Goal: Information Seeking & Learning: Find specific fact

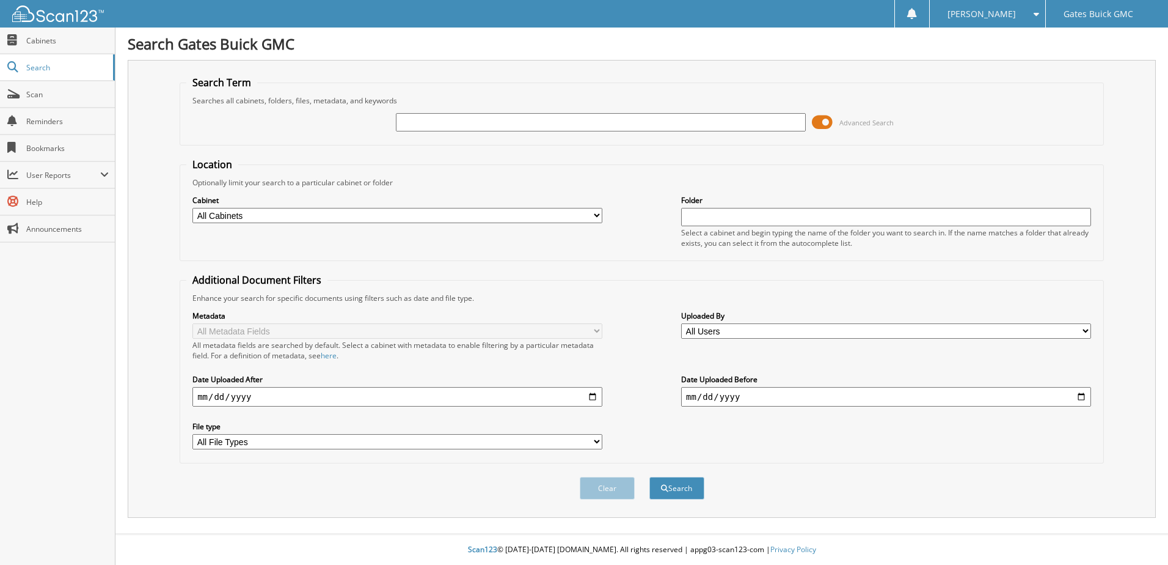
click at [598, 216] on select "All Cabinets NEW REPAIR ORDERS OLD REPAIR ORDERS PARTS RENTALS RETURN OF DEPOSI…" at bounding box center [398, 215] width 410 height 15
select select "10082"
click at [193, 208] on select "All Cabinets NEW REPAIR ORDERS OLD REPAIR ORDERS PARTS RENTALS RETURN OF DEPOSI…" at bounding box center [398, 215] width 410 height 15
click at [437, 121] on input "text" at bounding box center [601, 122] width 410 height 18
type input "1037"
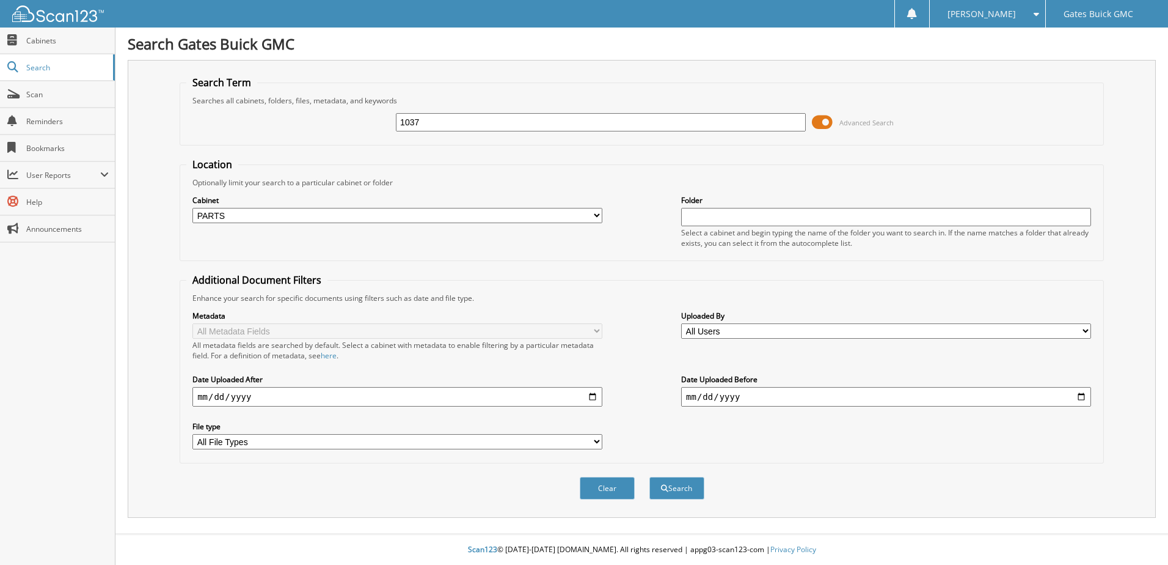
click at [229, 396] on input "date" at bounding box center [398, 397] width 410 height 20
click at [204, 396] on input "date" at bounding box center [398, 397] width 410 height 20
type input "2023-09-08"
click at [691, 396] on input "date" at bounding box center [886, 397] width 410 height 20
type input "2023-11-01"
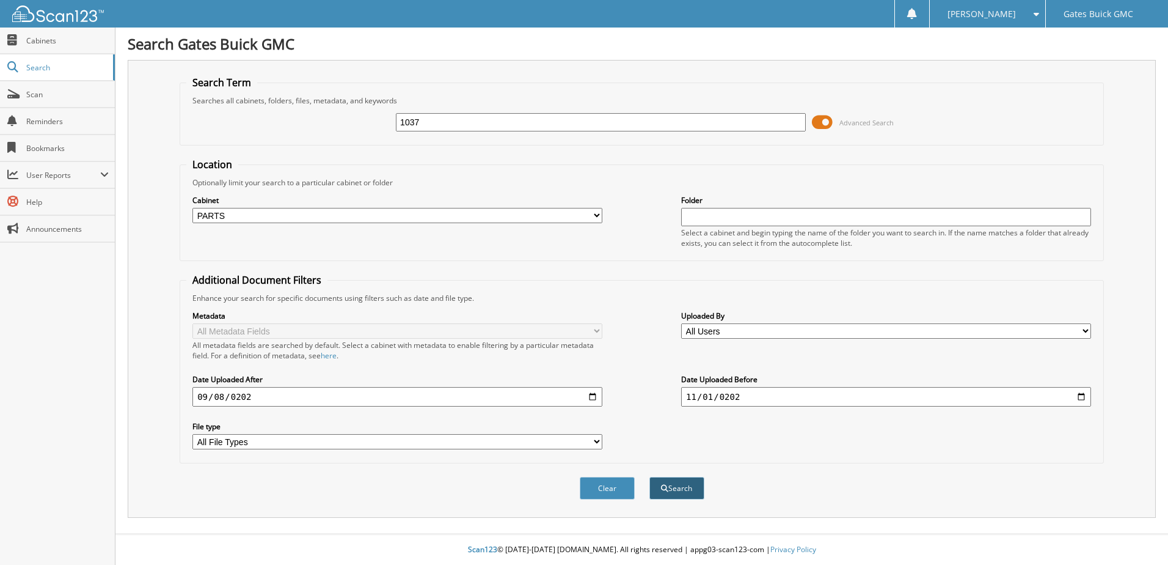
click at [684, 487] on button "Search" at bounding box center [677, 488] width 55 height 23
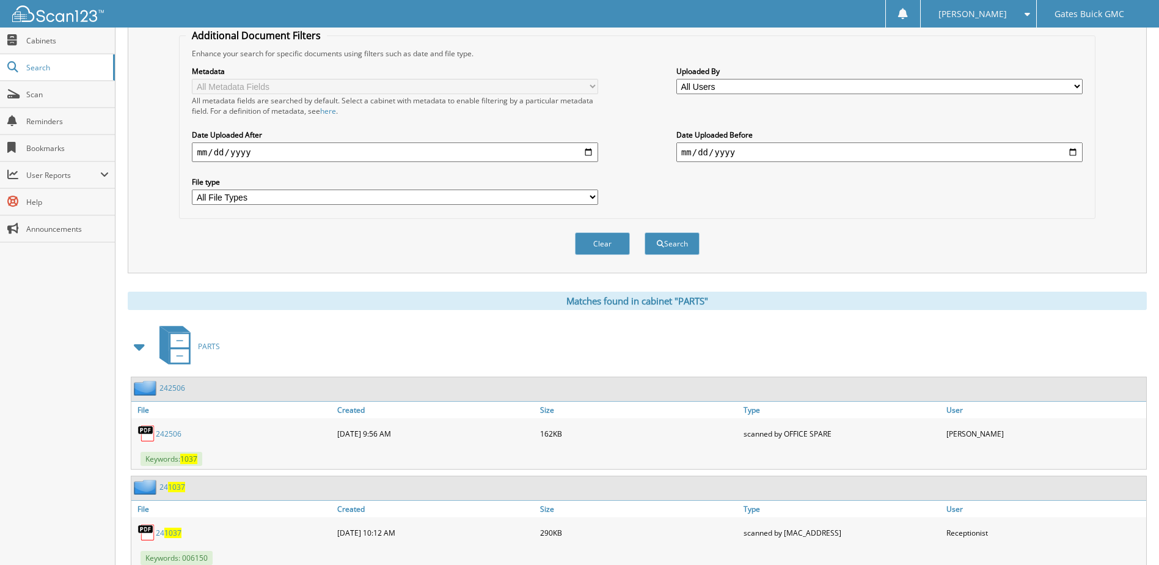
scroll to position [306, 0]
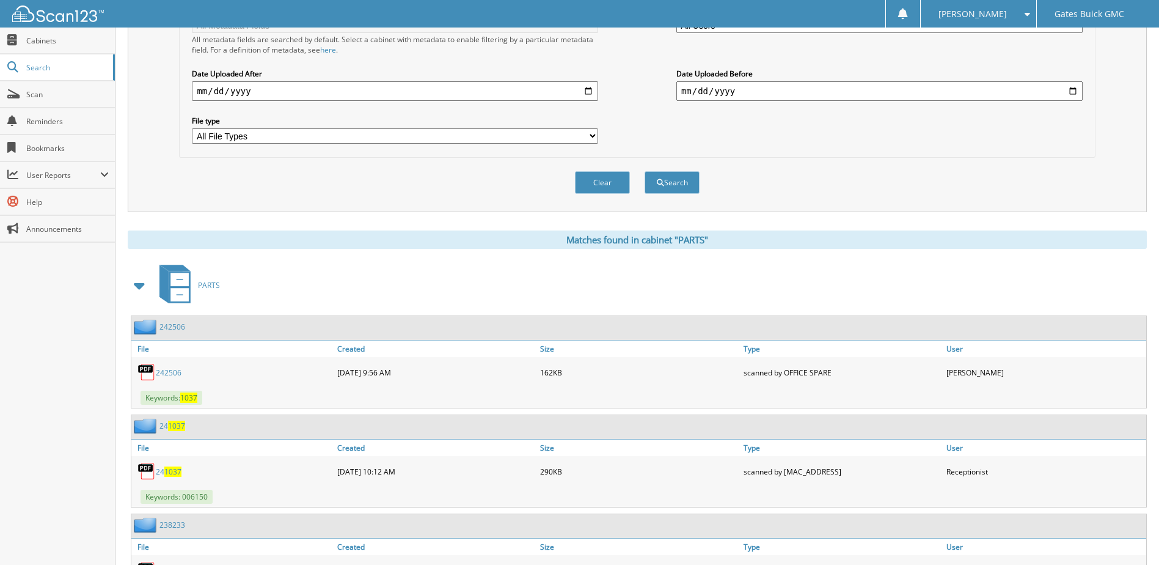
click at [174, 373] on link "242506" at bounding box center [169, 372] width 26 height 10
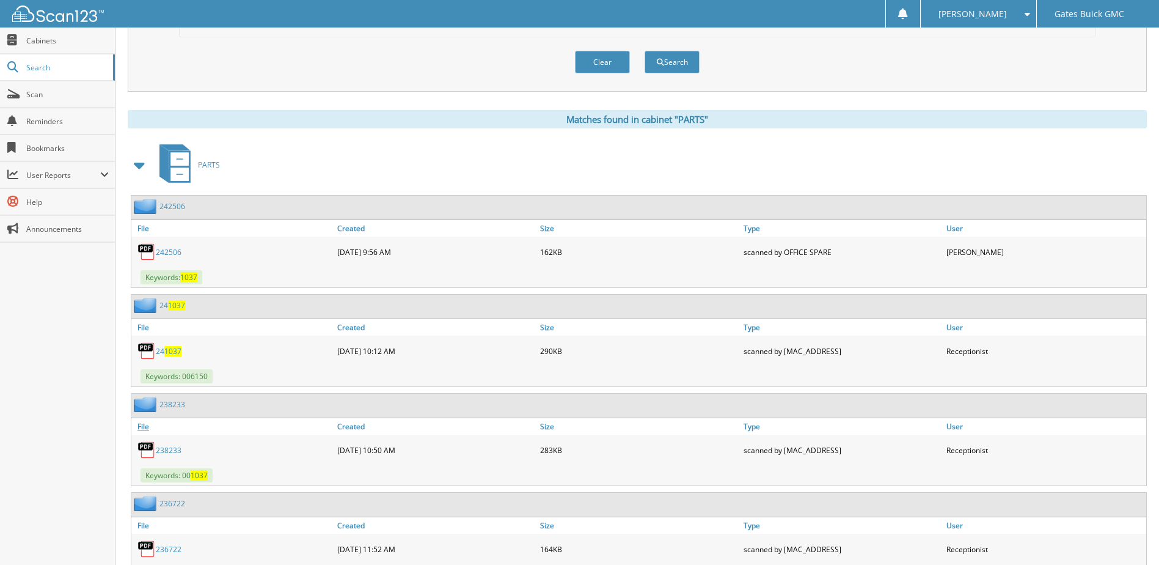
scroll to position [428, 0]
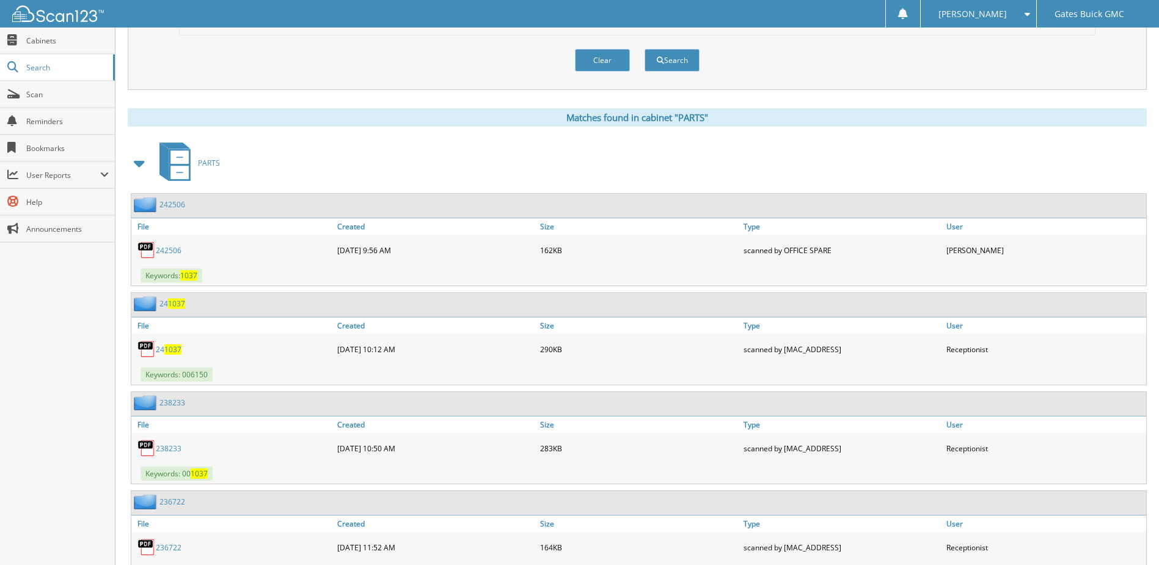
click at [169, 348] on span "1037" at bounding box center [172, 349] width 17 height 10
click at [172, 445] on link "238233" at bounding box center [169, 448] width 26 height 10
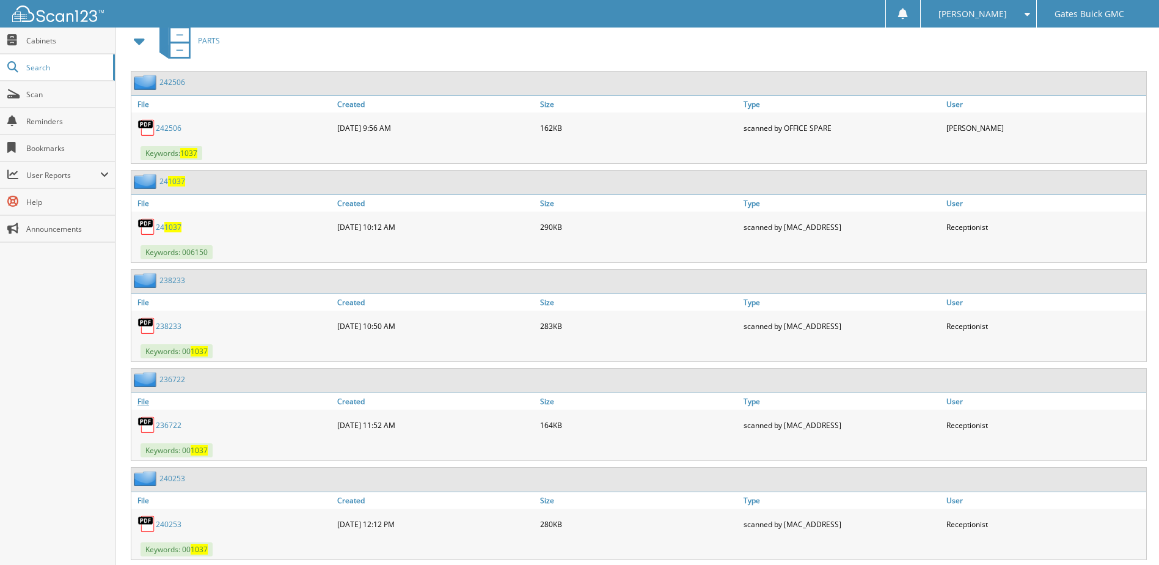
scroll to position [611, 0]
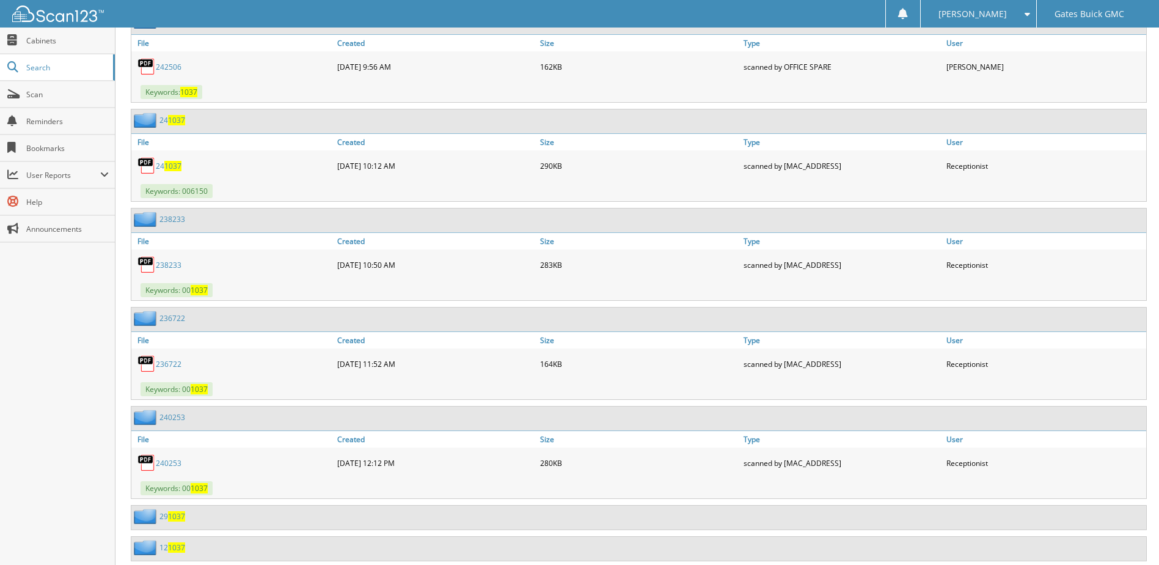
click at [165, 363] on link "236722" at bounding box center [169, 364] width 26 height 10
click at [169, 362] on link "236722" at bounding box center [169, 364] width 26 height 10
click at [168, 364] on link "236722" at bounding box center [169, 364] width 26 height 10
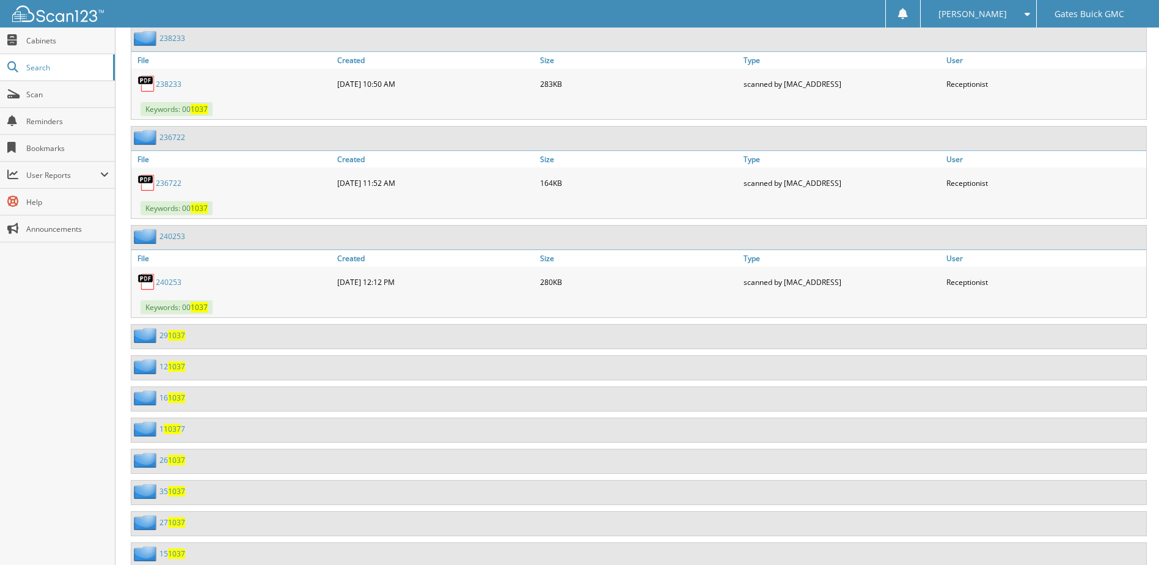
scroll to position [794, 0]
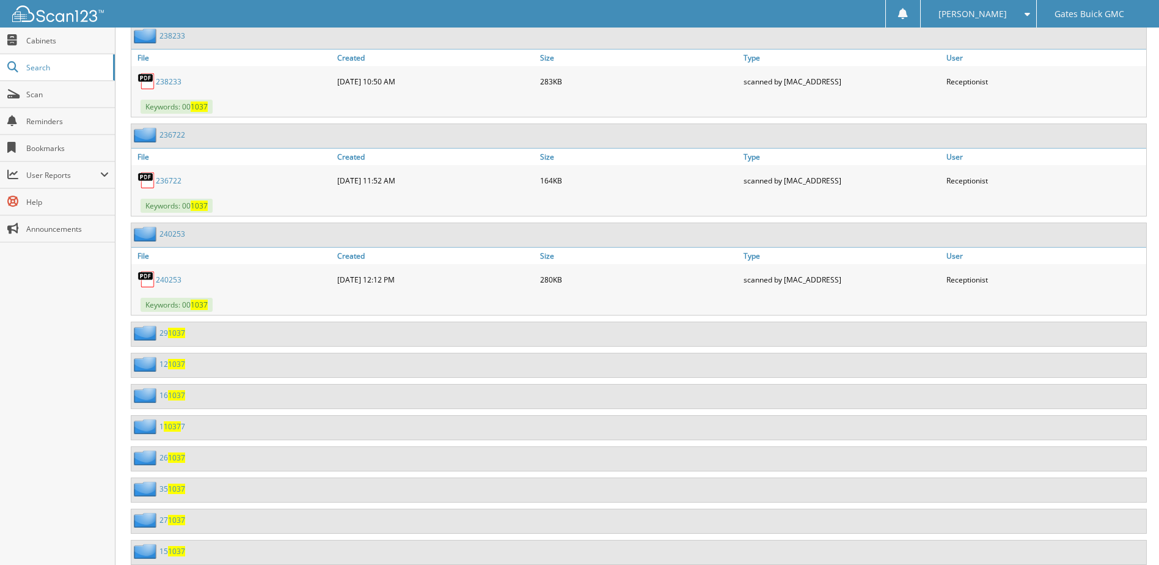
click at [167, 279] on link "240253" at bounding box center [169, 279] width 26 height 10
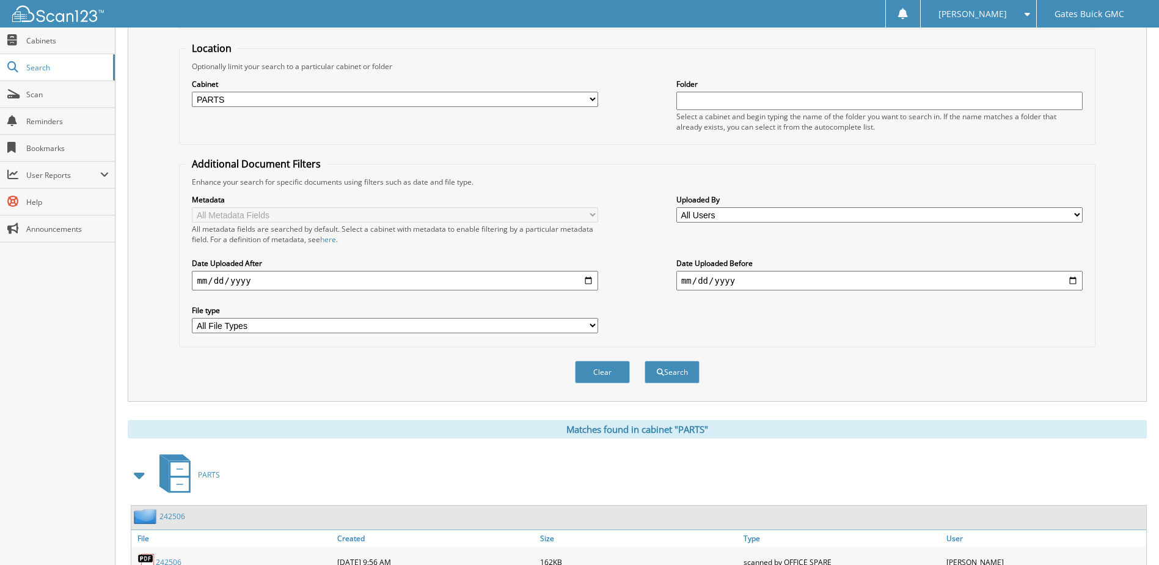
scroll to position [88, 0]
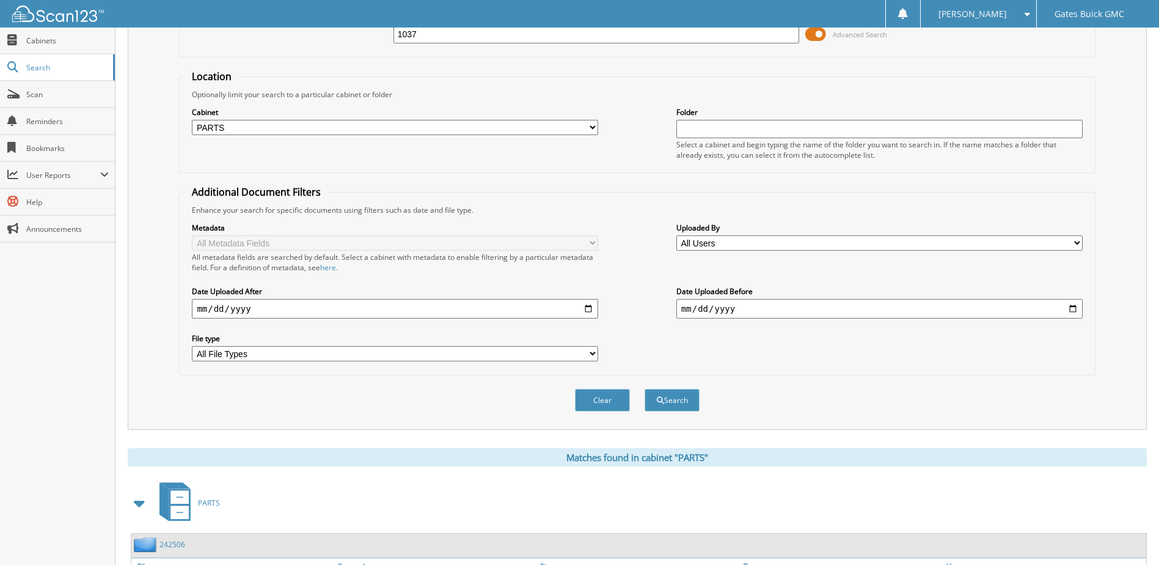
click at [202, 307] on input "2023-09-08" at bounding box center [395, 309] width 406 height 20
type input "2023-10-08"
click at [689, 309] on input "2023-11-01" at bounding box center [880, 309] width 406 height 20
type input "2023-12-01"
click at [675, 399] on button "Search" at bounding box center [672, 400] width 55 height 23
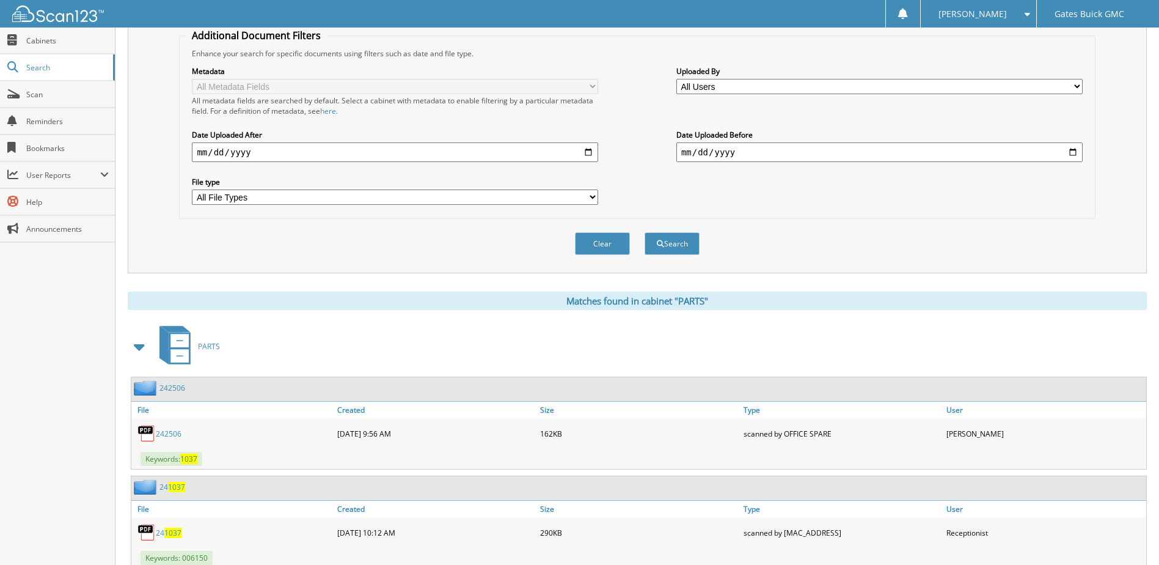
scroll to position [306, 0]
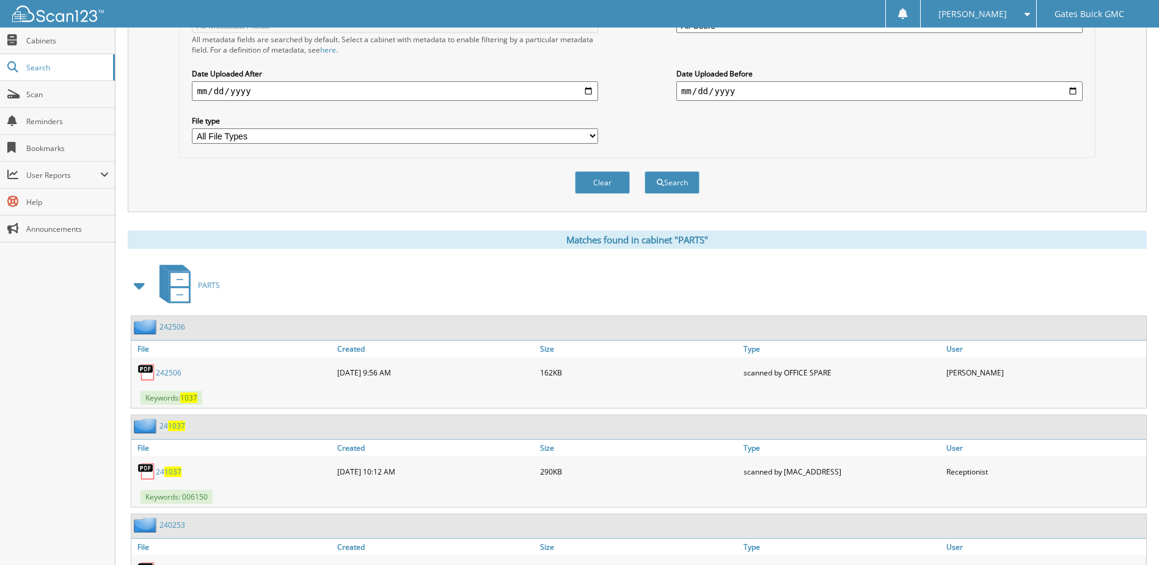
click at [165, 371] on link "242506" at bounding box center [169, 372] width 26 height 10
click at [689, 91] on input "[DATE]" at bounding box center [880, 91] width 406 height 20
click at [725, 90] on input "[DATE]" at bounding box center [880, 91] width 406 height 20
type input "0024-01-01"
type input "2024-01-01"
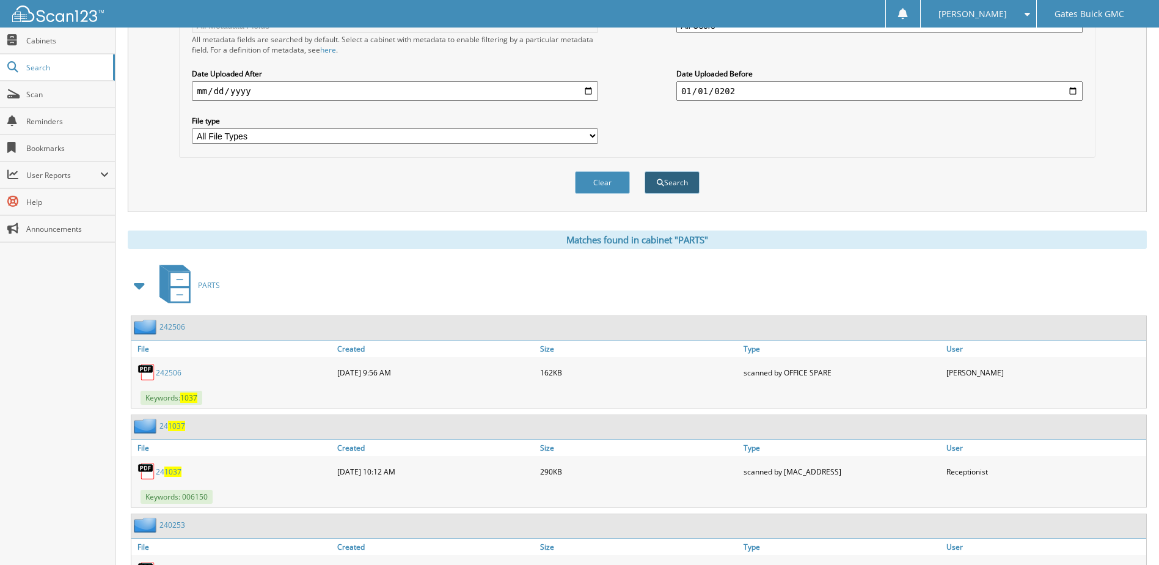
click at [673, 178] on button "Search" at bounding box center [672, 182] width 55 height 23
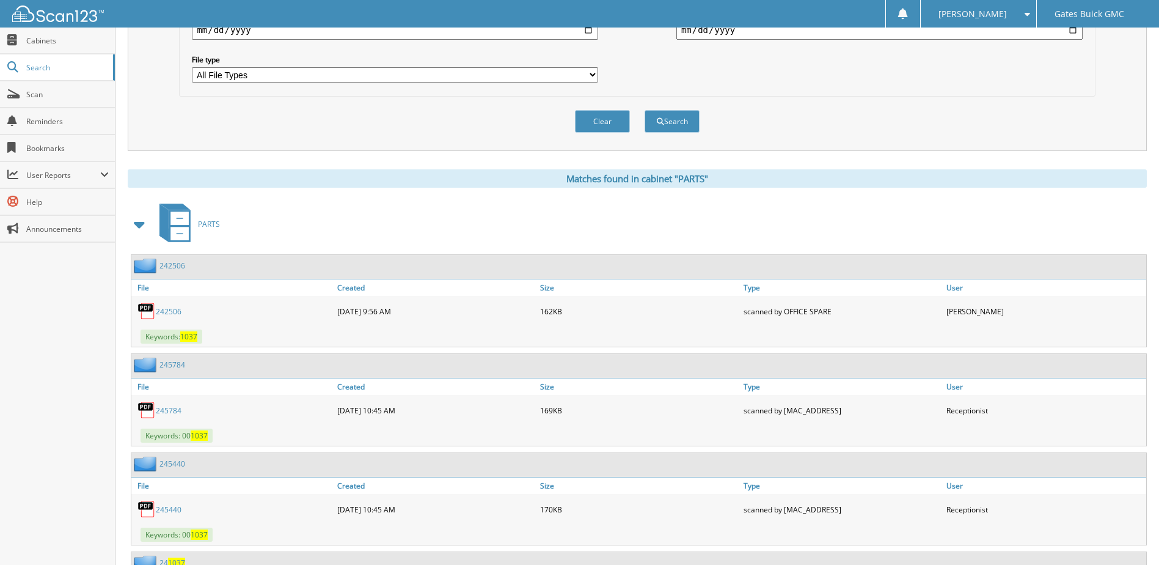
click at [172, 408] on link "245784" at bounding box center [169, 410] width 26 height 10
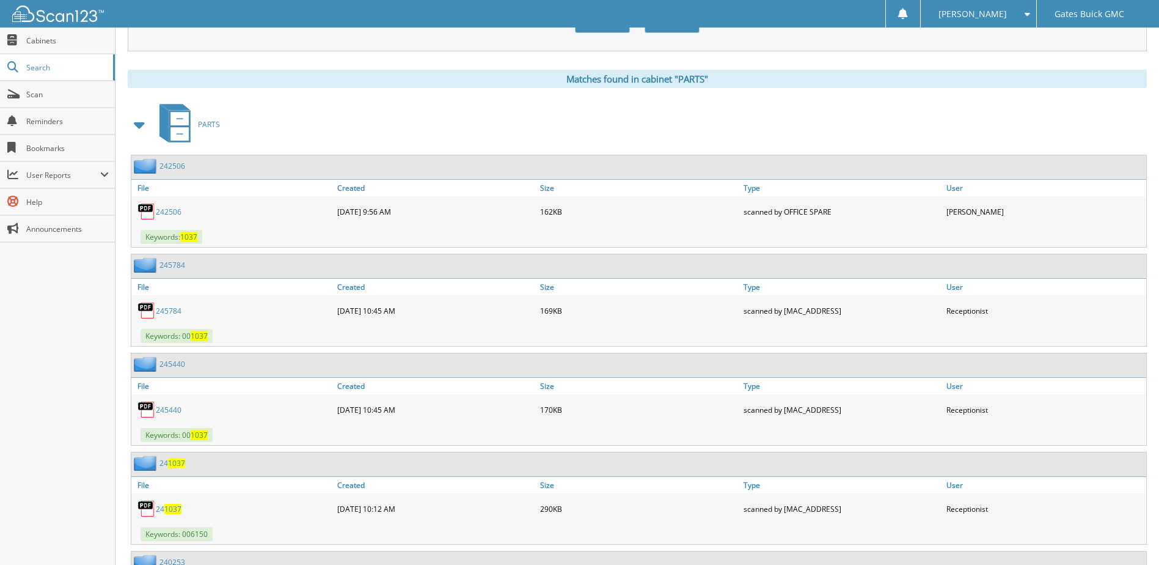
scroll to position [489, 0]
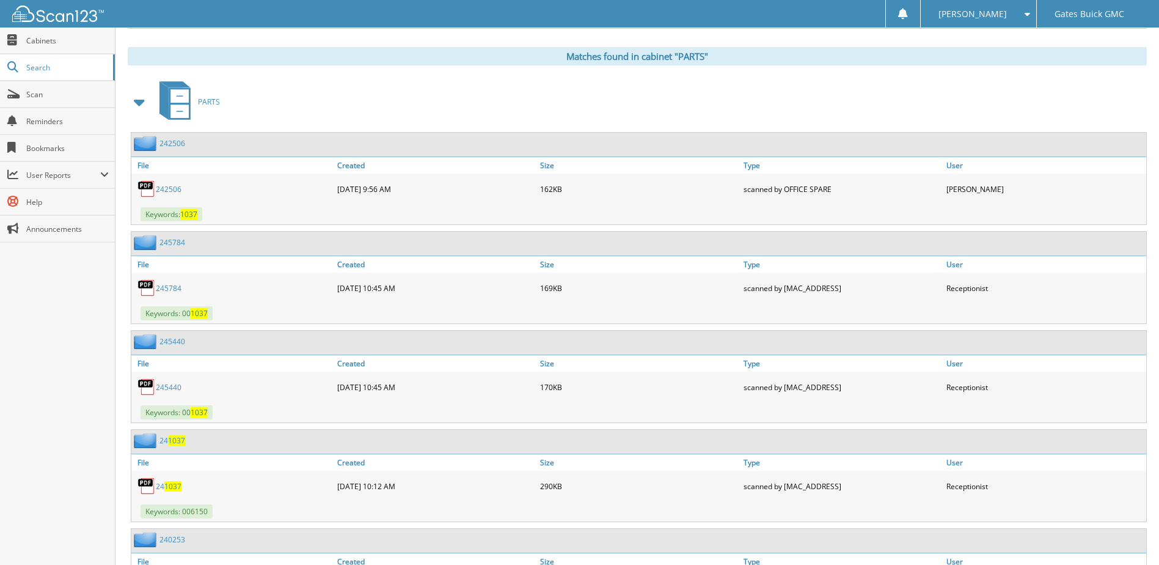
click at [167, 389] on link "245440" at bounding box center [169, 387] width 26 height 10
click at [175, 387] on link "245440" at bounding box center [169, 387] width 26 height 10
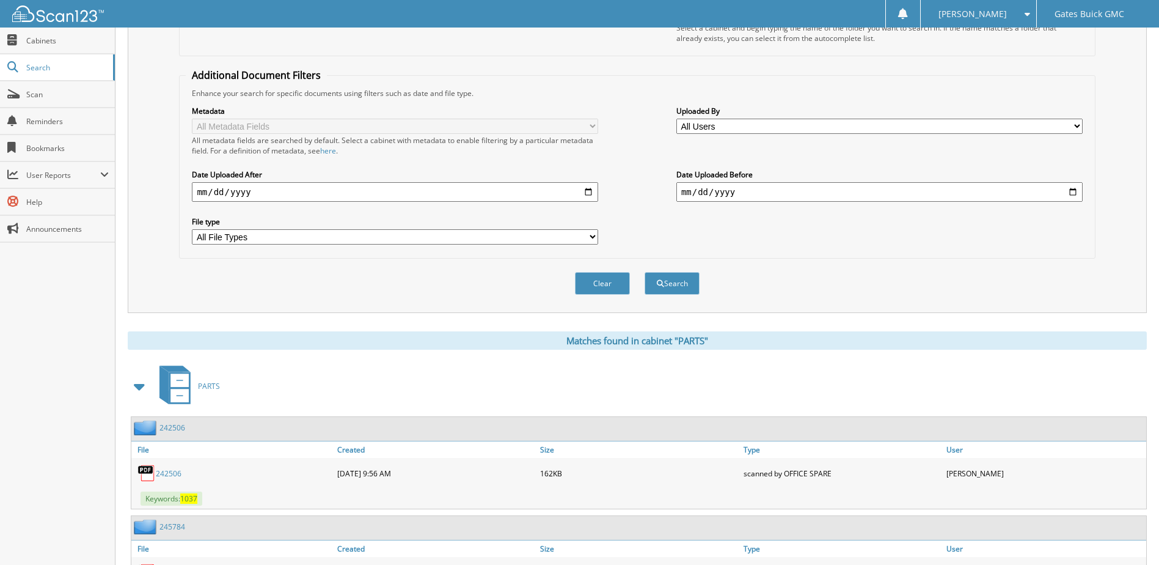
scroll to position [183, 0]
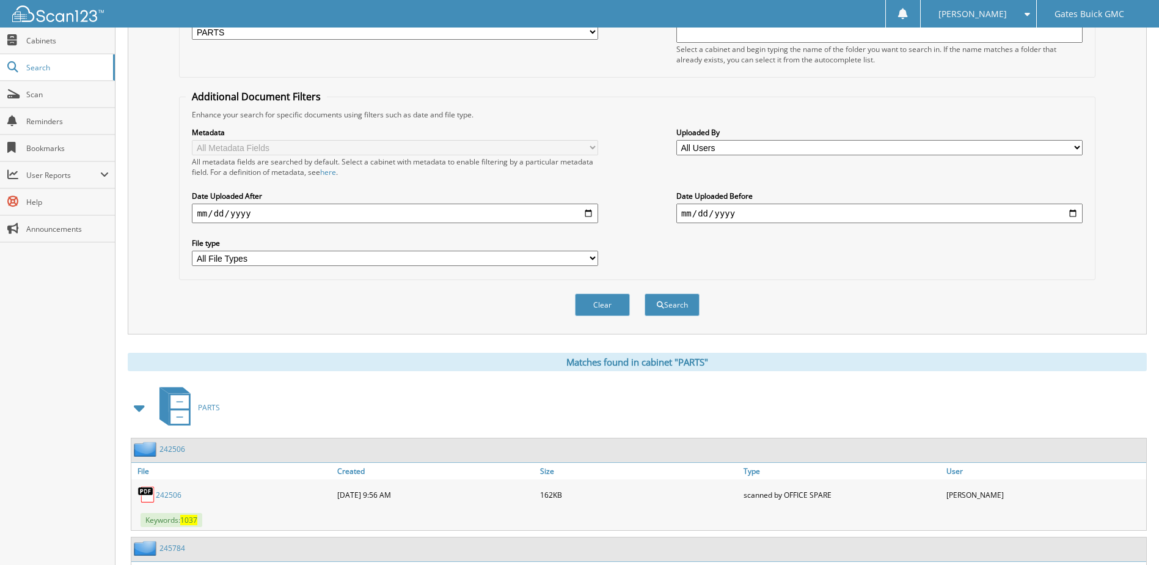
click at [686, 213] on input "2024-01-01" at bounding box center [880, 214] width 406 height 20
type input "[DATE]"
click at [203, 211] on input "2023-10-08" at bounding box center [395, 214] width 406 height 20
type input "[DATE]"
click at [675, 303] on button "Search" at bounding box center [672, 304] width 55 height 23
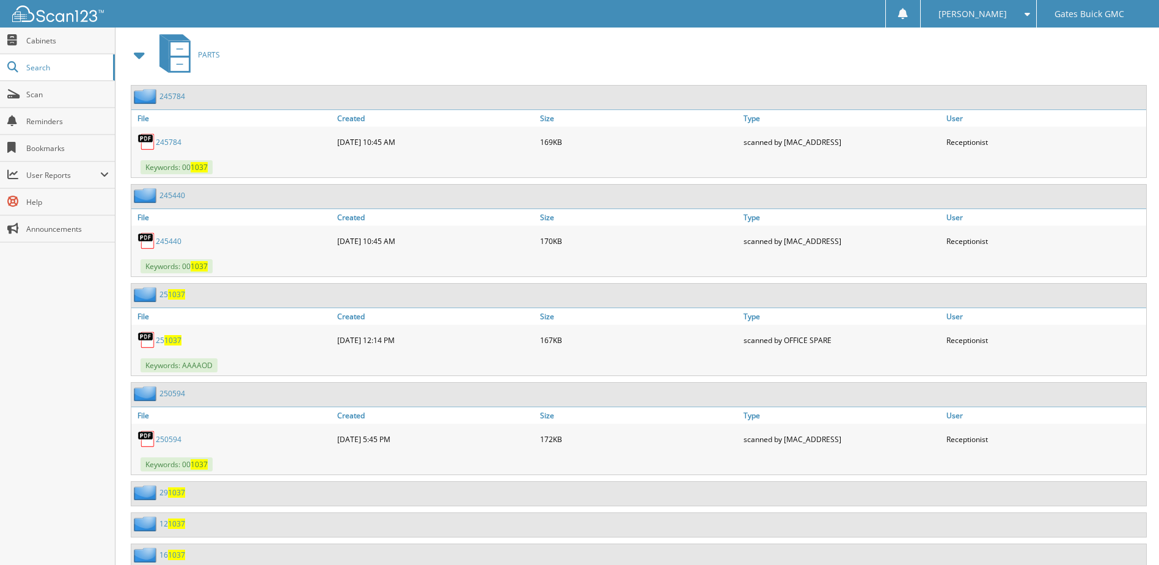
scroll to position [550, 0]
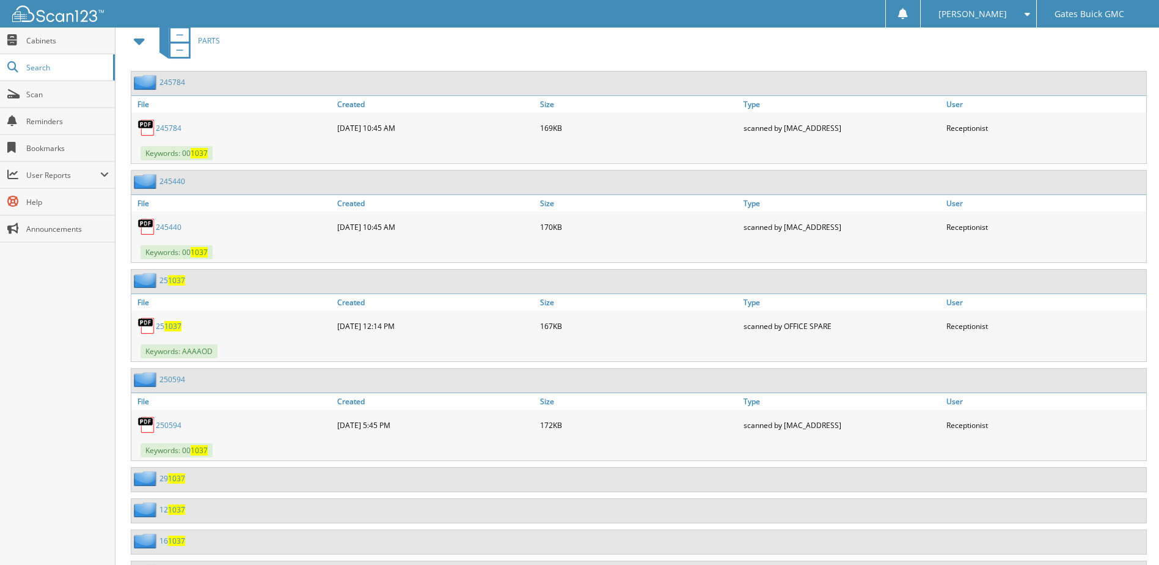
click at [169, 325] on span "1037" at bounding box center [172, 326] width 17 height 10
drag, startPoint x: 173, startPoint y: 427, endPoint x: 179, endPoint y: 424, distance: 6.8
click at [173, 427] on link "250594" at bounding box center [169, 425] width 26 height 10
click at [172, 422] on link "250594" at bounding box center [169, 425] width 26 height 10
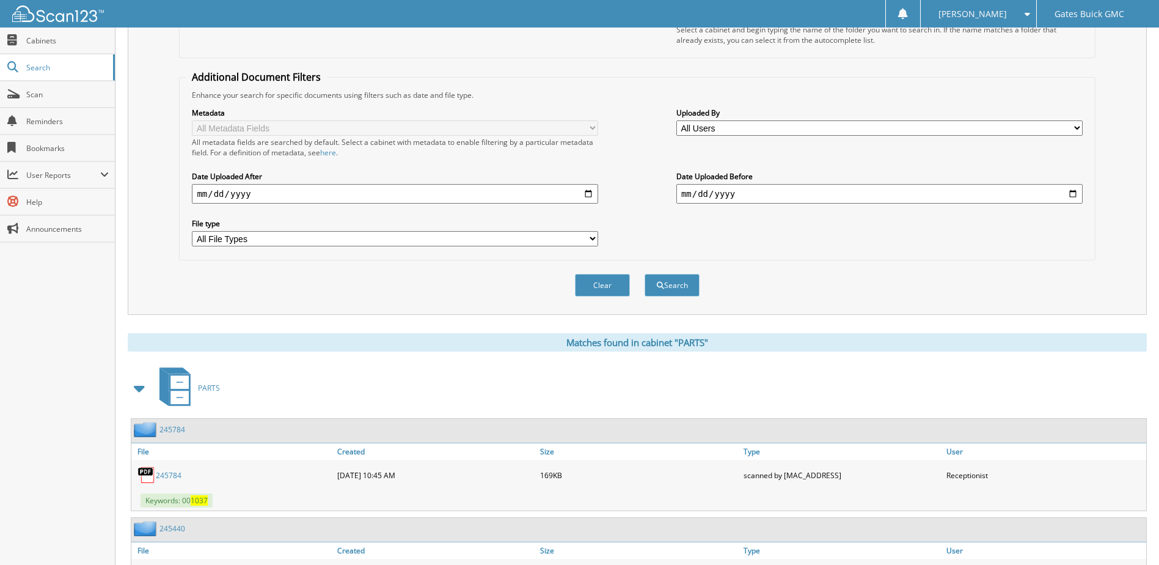
scroll to position [183, 0]
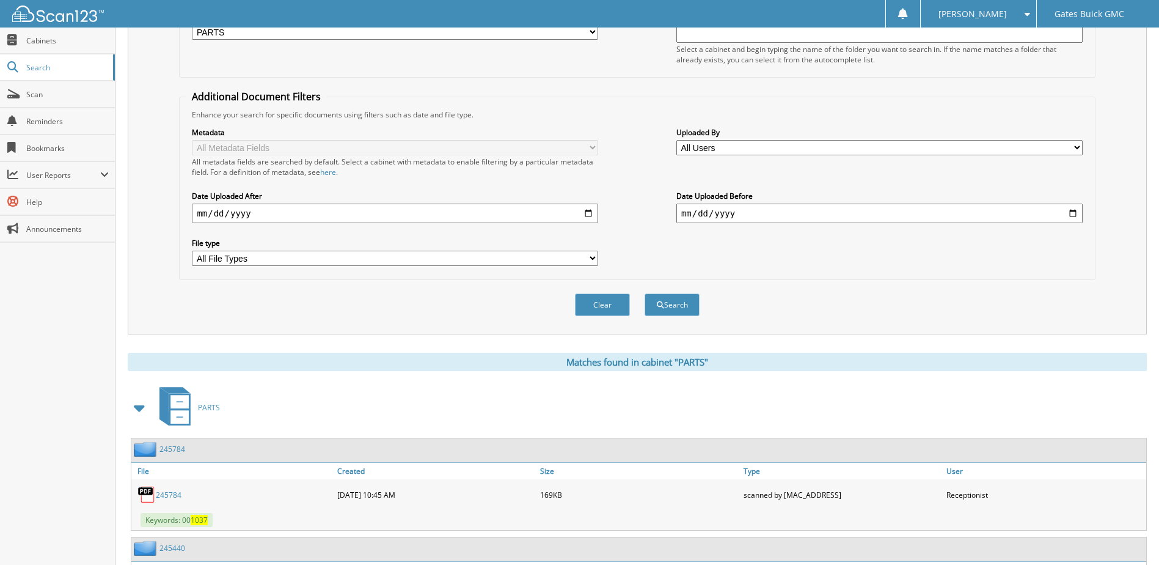
click at [200, 212] on input "2023-11-08" at bounding box center [395, 214] width 406 height 20
click at [248, 214] on input "2023-01-08" at bounding box center [395, 214] width 406 height 20
click at [241, 211] on input "2023-01-08" at bounding box center [395, 214] width 406 height 20
type input "2024-01-08"
click at [686, 213] on input "2024-02-01" at bounding box center [880, 214] width 406 height 20
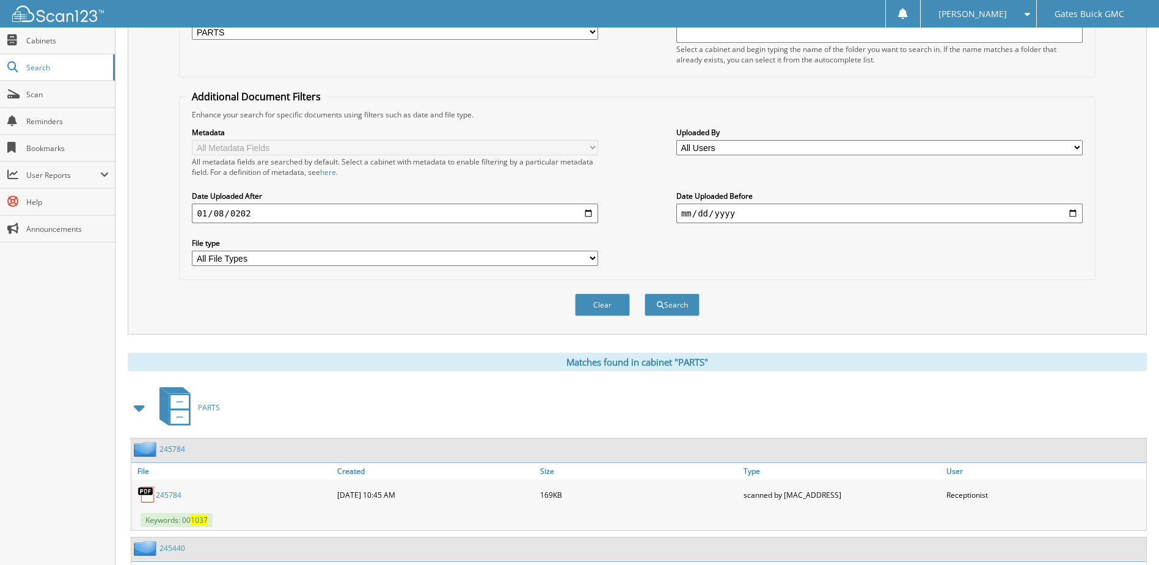
type input "2024-03-01"
click at [674, 301] on button "Search" at bounding box center [672, 304] width 55 height 23
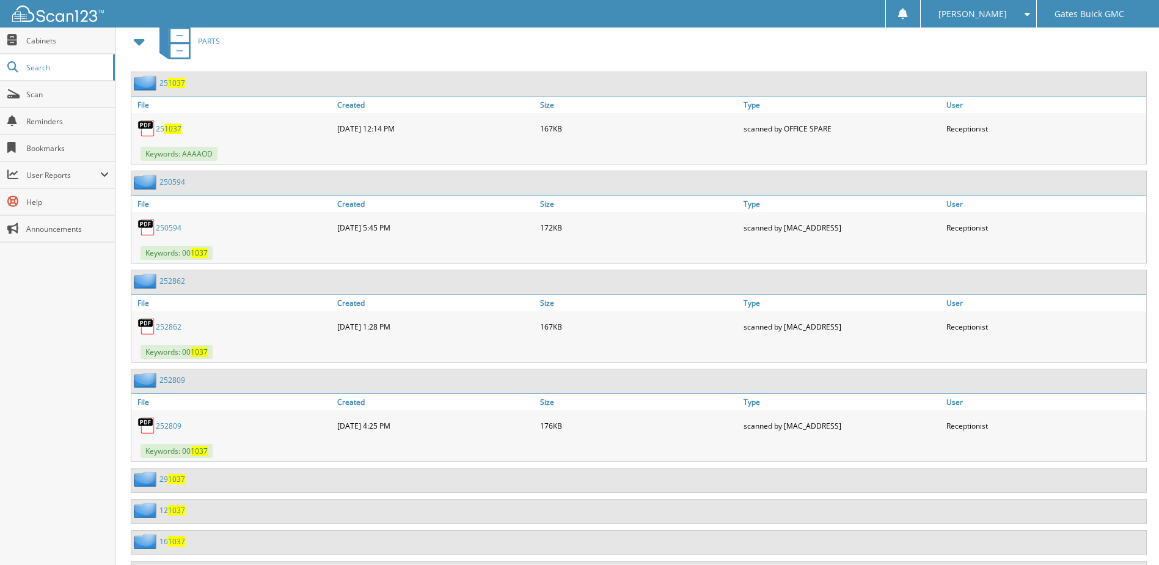
scroll to position [550, 0]
click at [166, 321] on link "252862" at bounding box center [169, 326] width 26 height 10
click at [169, 425] on link "252809" at bounding box center [169, 425] width 26 height 10
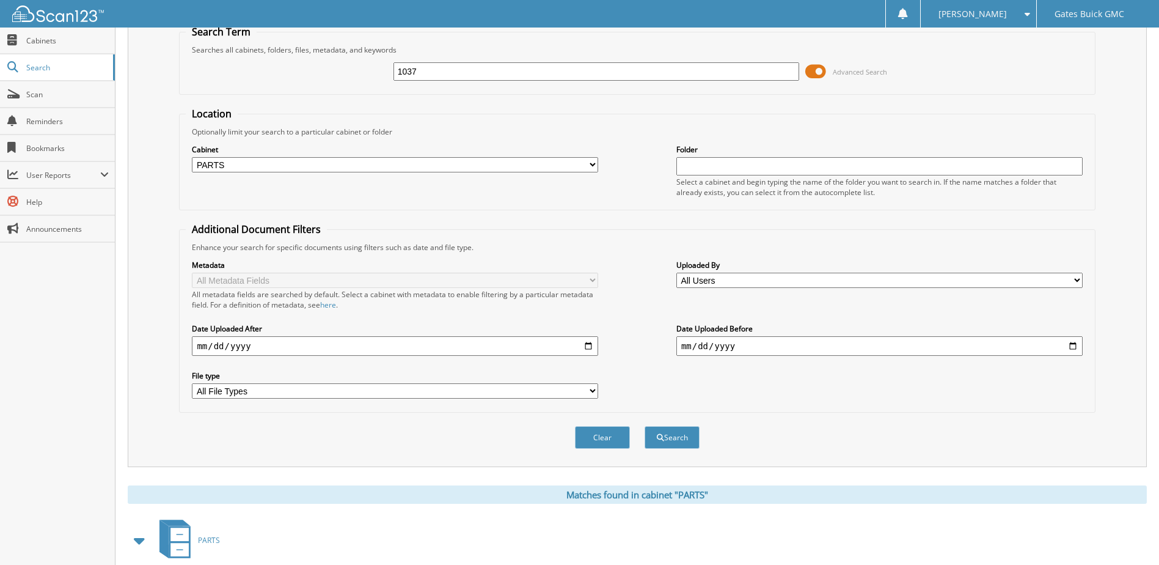
scroll to position [50, 0]
